Goal: Transaction & Acquisition: Purchase product/service

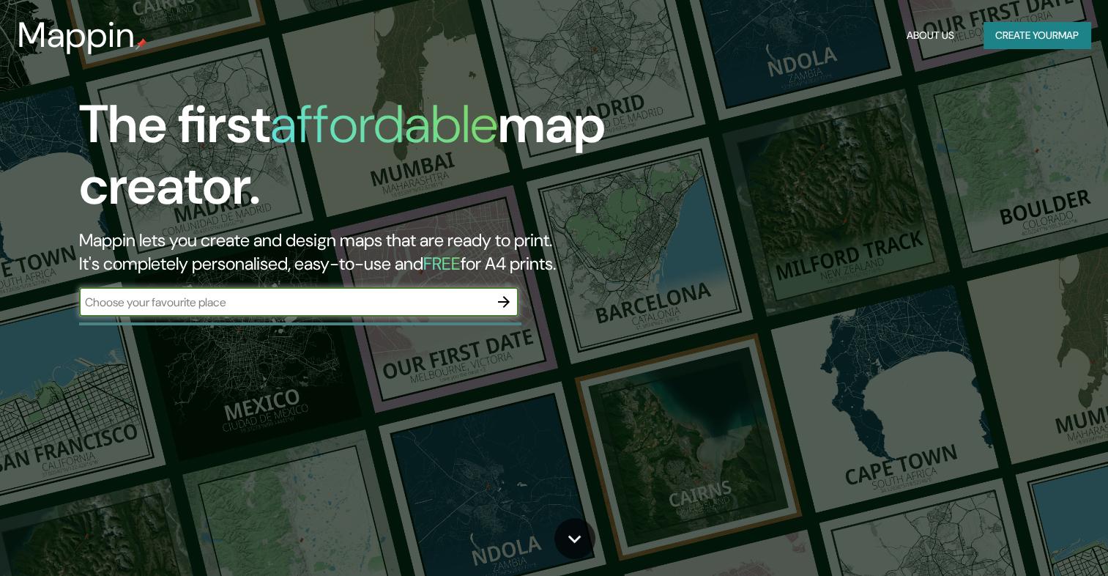
click at [513, 303] on button "button" at bounding box center [503, 301] width 29 height 29
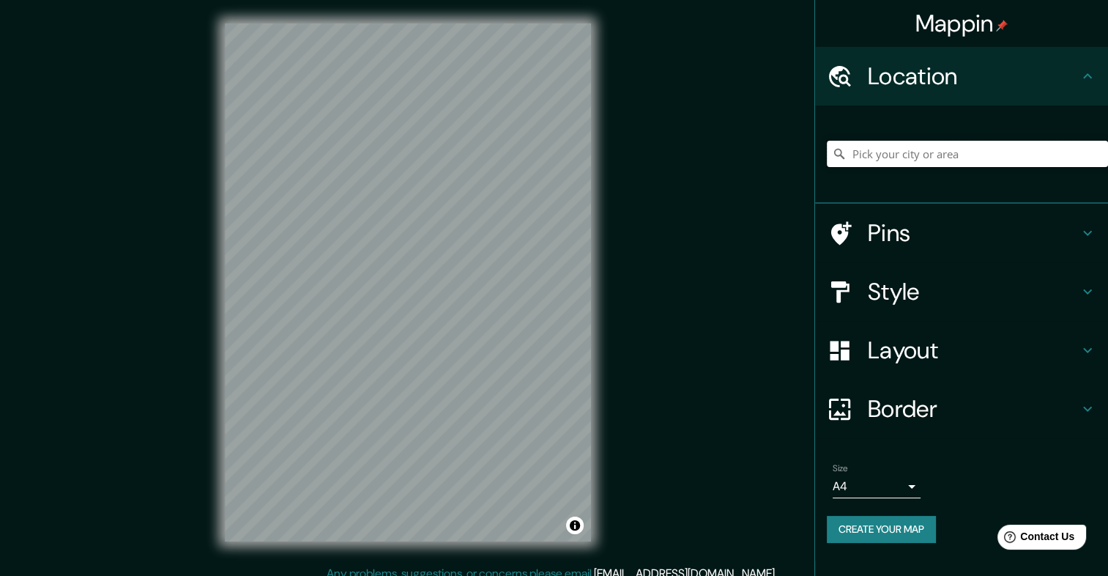
click at [894, 155] on input "Pick your city or area" at bounding box center [967, 154] width 281 height 26
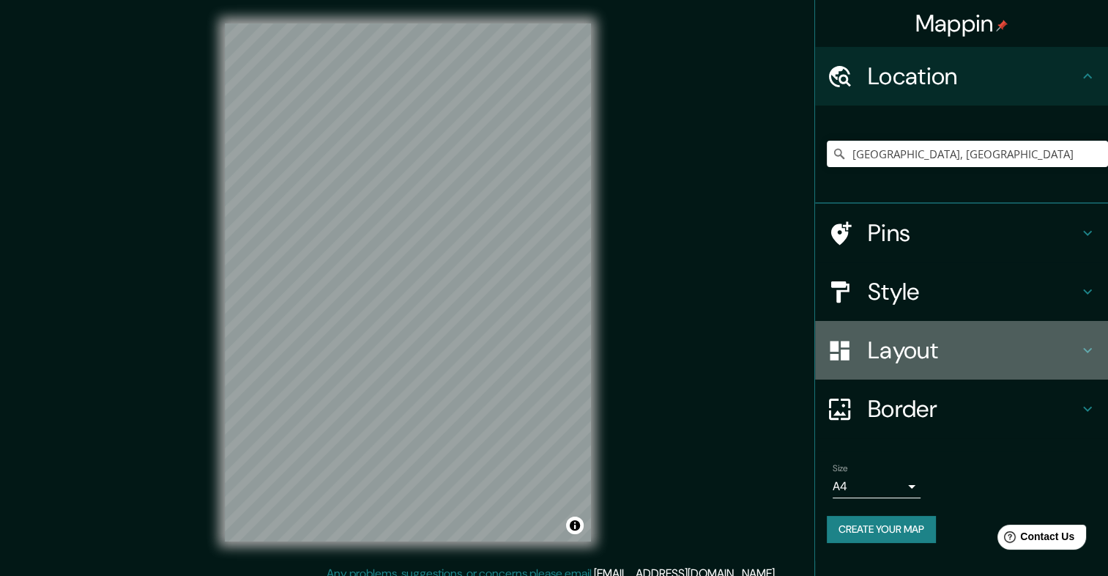
click at [914, 346] on h4 "Layout" at bounding box center [973, 349] width 211 height 29
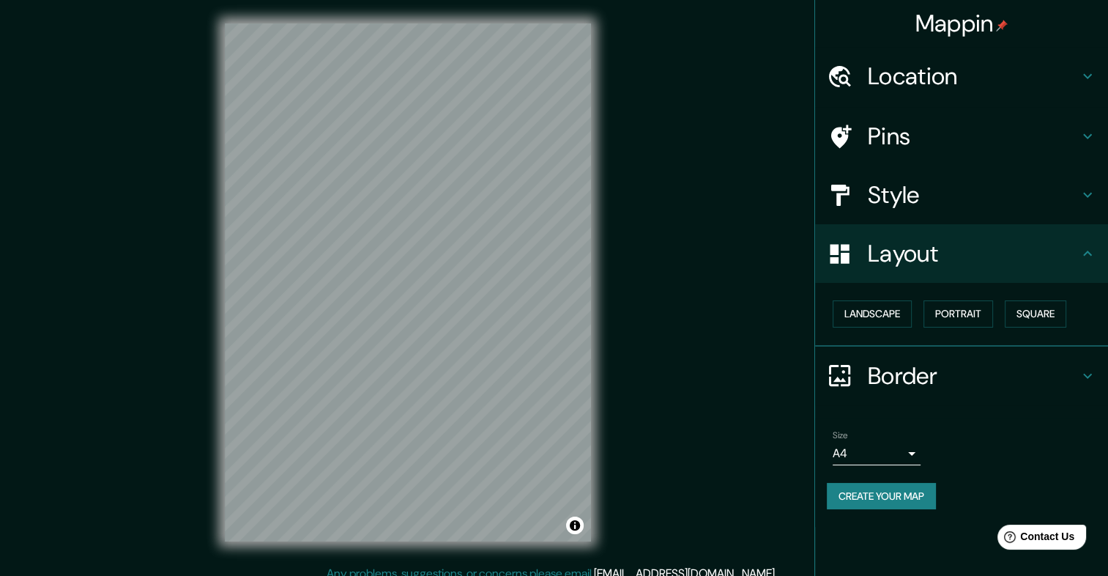
click at [913, 194] on h4 "Style" at bounding box center [973, 194] width 211 height 29
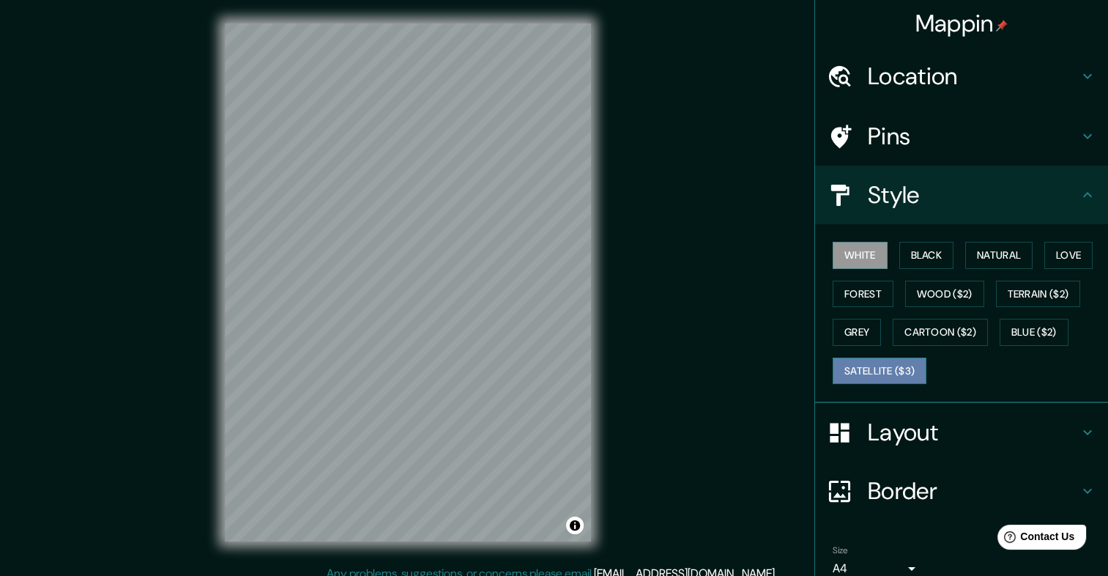
click at [868, 357] on button "Satellite ($3)" at bounding box center [880, 370] width 94 height 27
click at [903, 65] on h4 "Location" at bounding box center [973, 76] width 211 height 29
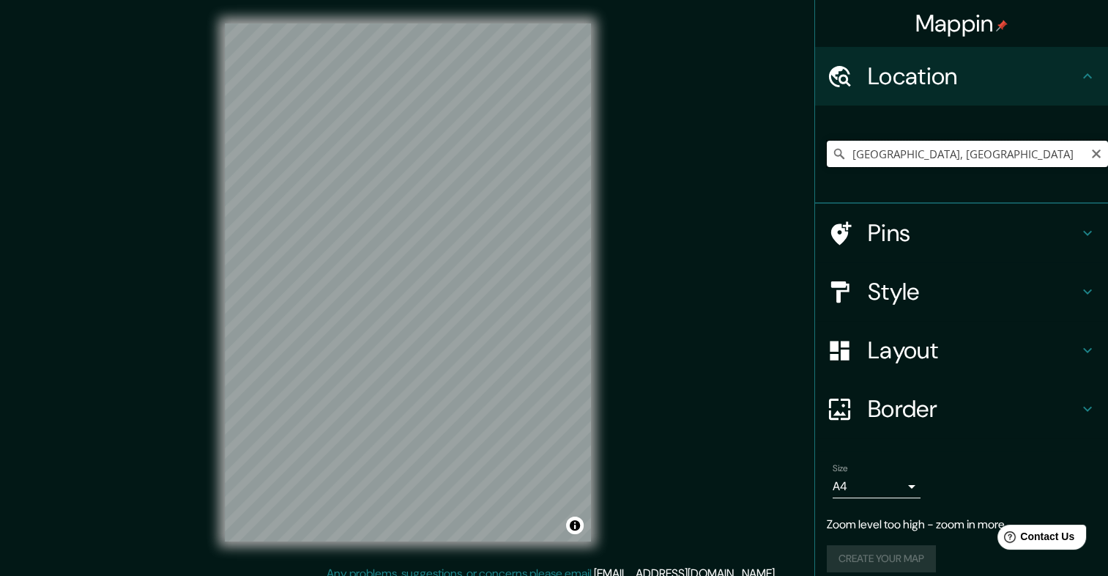
click at [951, 150] on input "[GEOGRAPHIC_DATA], [GEOGRAPHIC_DATA]" at bounding box center [967, 154] width 281 height 26
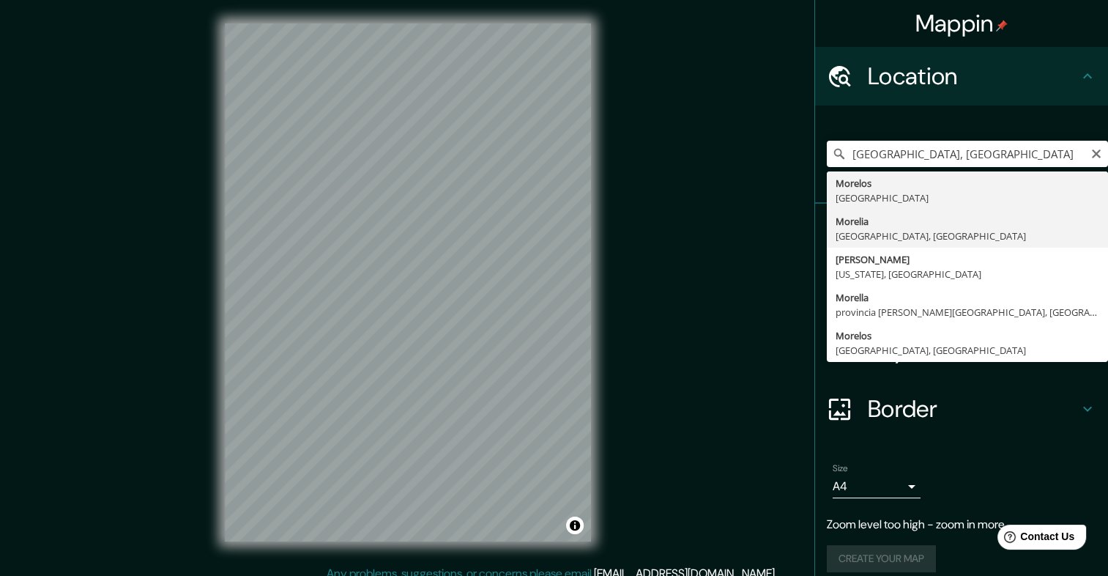
type input "[GEOGRAPHIC_DATA], [GEOGRAPHIC_DATA], [GEOGRAPHIC_DATA]"
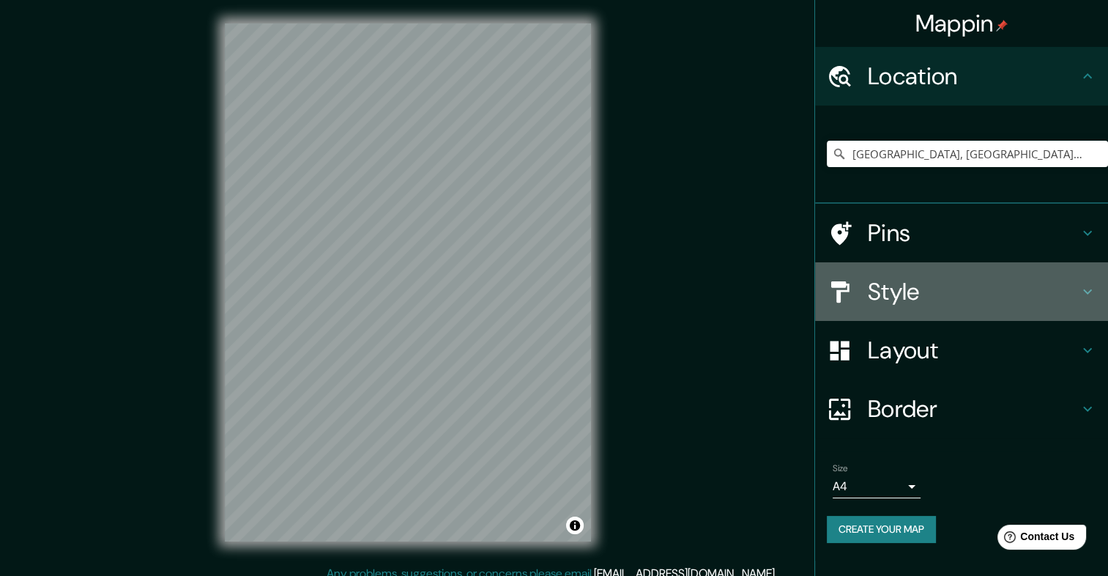
click at [879, 297] on h4 "Style" at bounding box center [973, 291] width 211 height 29
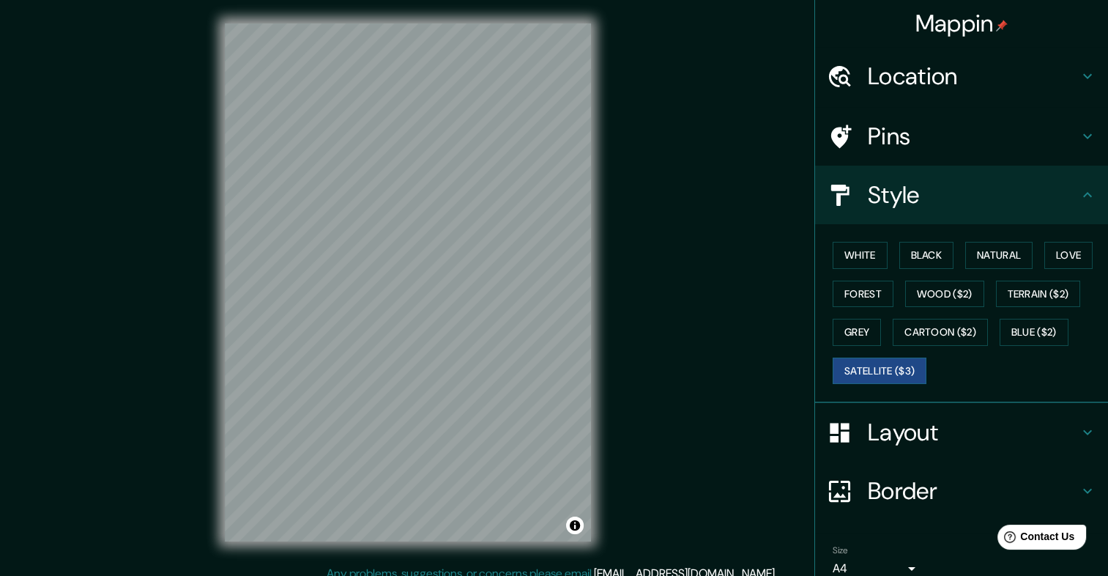
click at [940, 312] on div "White Black Natural Love Forest Wood ($2) Terrain ($2) Grey Cartoon ($2) Blue (…" at bounding box center [967, 313] width 281 height 154
click at [938, 322] on button "Cartoon ($2)" at bounding box center [940, 332] width 95 height 27
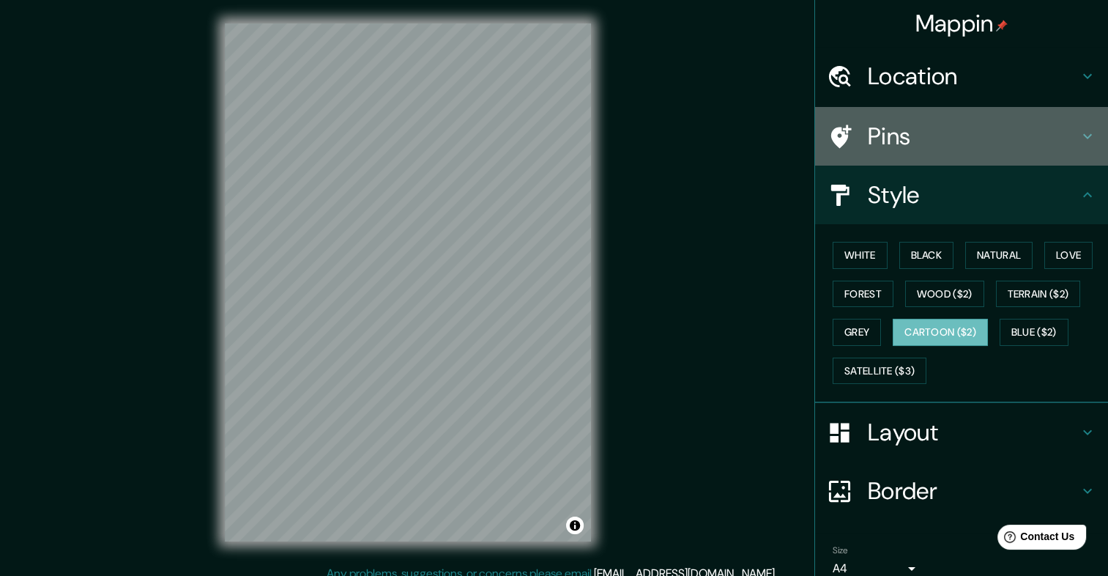
click at [868, 141] on h4 "Pins" at bounding box center [973, 136] width 211 height 29
